Goal: Task Accomplishment & Management: Complete application form

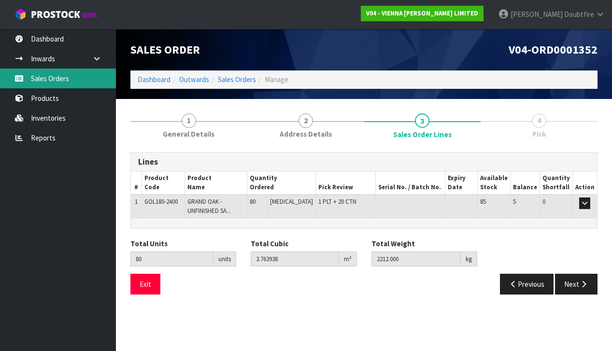
click at [42, 84] on link "Sales Orders" at bounding box center [58, 79] width 116 height 20
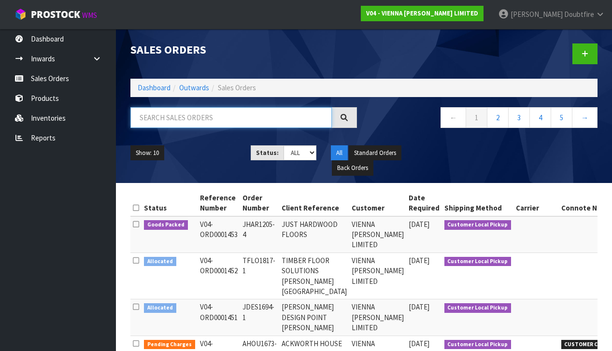
click at [194, 116] on input "text" at bounding box center [230, 117] width 201 height 21
type input "ORANG"
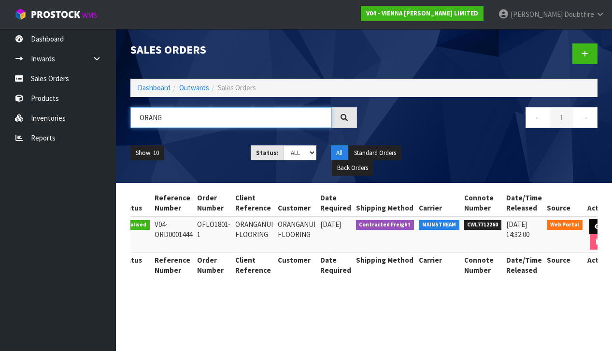
scroll to position [0, 24]
click at [595, 225] on icon at bounding box center [598, 227] width 7 height 6
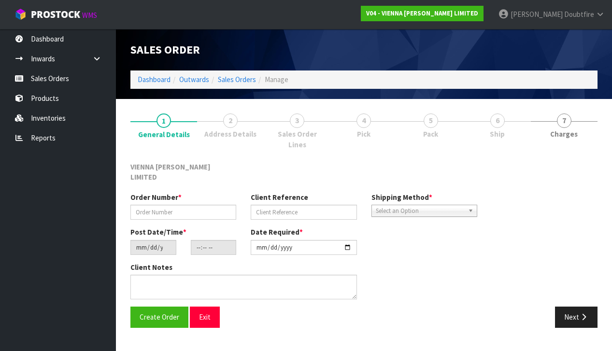
scroll to position [1, 0]
type input "OFLO1801-1"
type input "ORANGANUI FLOORING"
type input "[DATE]"
type input "10:53:00.000"
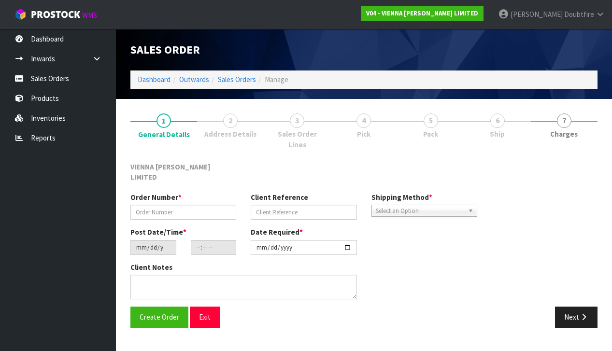
type input "[DATE]"
type textarea "ORANGANUI FLOORING REPRINTED WITH NOTES"
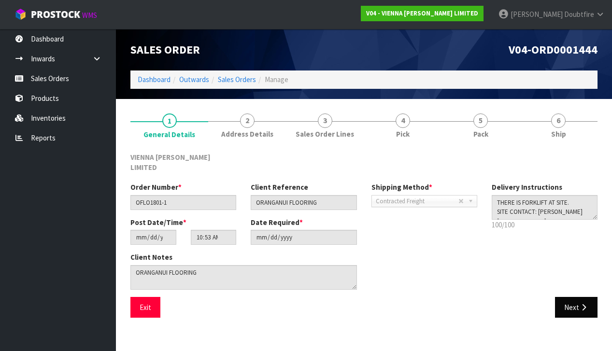
click at [575, 297] on button "Next" at bounding box center [576, 307] width 42 height 21
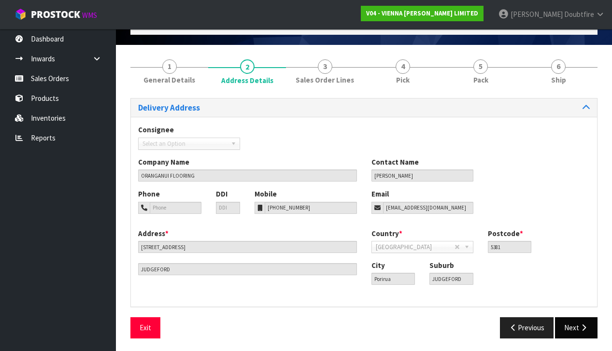
scroll to position [54, 0]
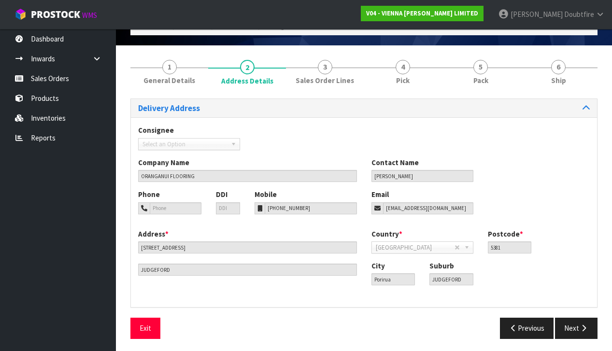
click at [566, 324] on button "Next" at bounding box center [576, 328] width 42 height 21
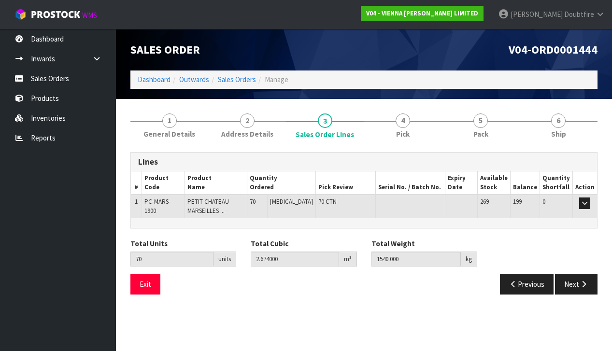
scroll to position [0, 0]
click at [522, 286] on button "Previous" at bounding box center [527, 284] width 54 height 21
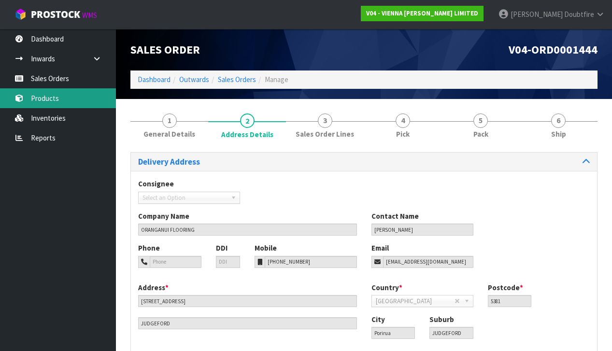
click at [47, 100] on link "Products" at bounding box center [58, 98] width 116 height 20
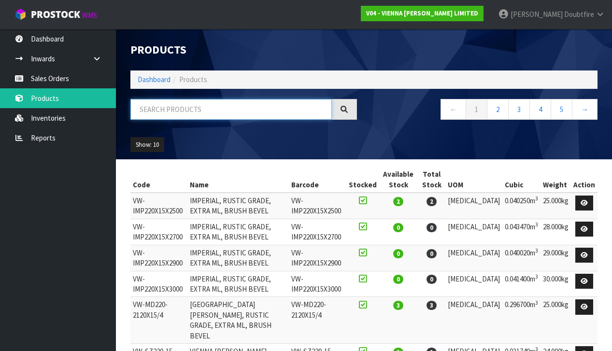
click at [170, 110] on input "text" at bounding box center [230, 109] width 201 height 21
type input "[GEOGRAPHIC_DATA]"
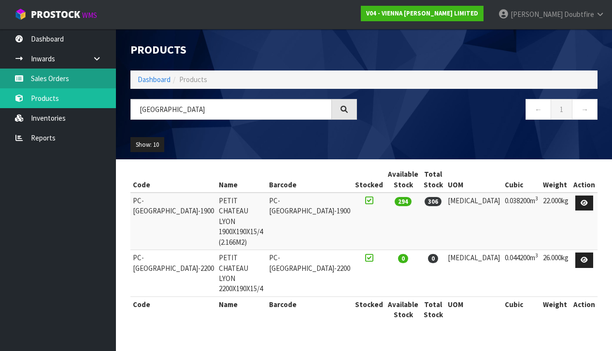
click at [35, 80] on link "Sales Orders" at bounding box center [58, 79] width 116 height 20
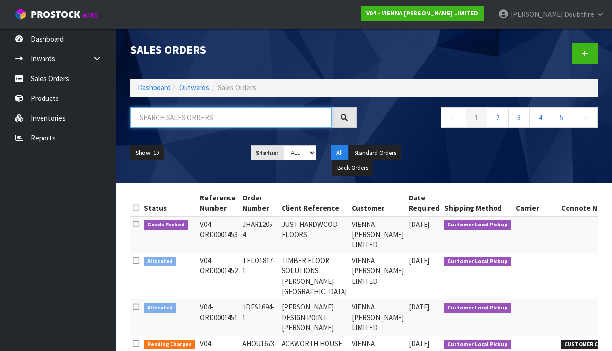
click at [156, 115] on input "text" at bounding box center [230, 117] width 201 height 21
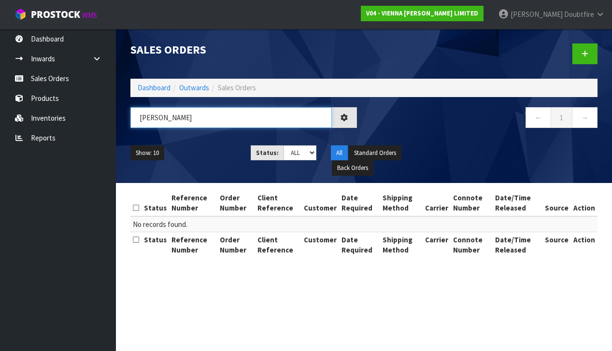
type input "[PERSON_NAME]"
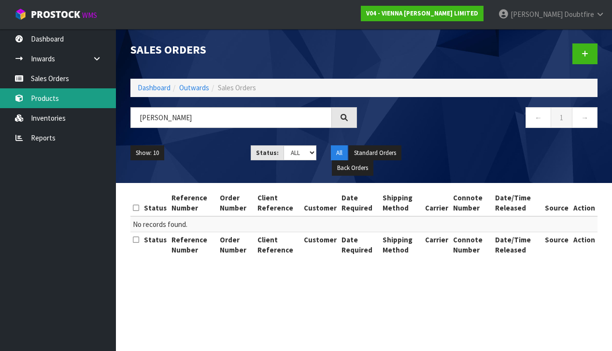
click at [56, 99] on link "Products" at bounding box center [58, 98] width 116 height 20
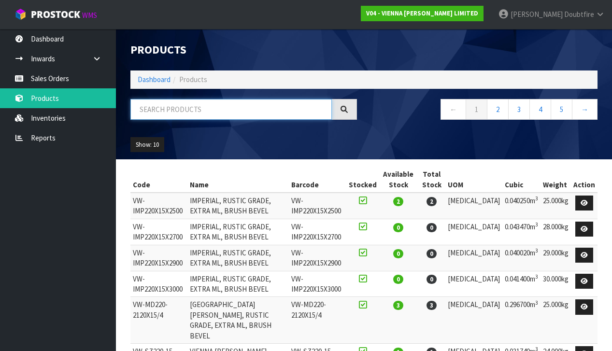
click at [174, 113] on input "text" at bounding box center [230, 109] width 201 height 21
type input "GOL"
